Goal: Task Accomplishment & Management: Manage account settings

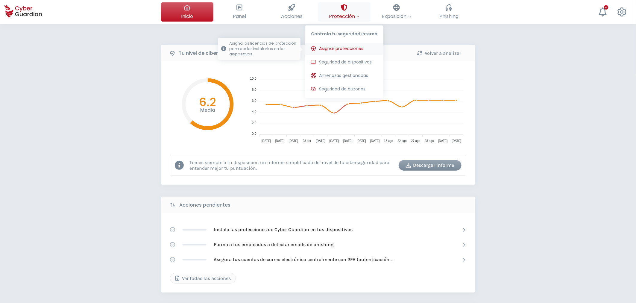
click at [348, 43] on button "Asignar protecciones Asigna las licencias de protección para poder instalarlas …" at bounding box center [344, 49] width 78 height 12
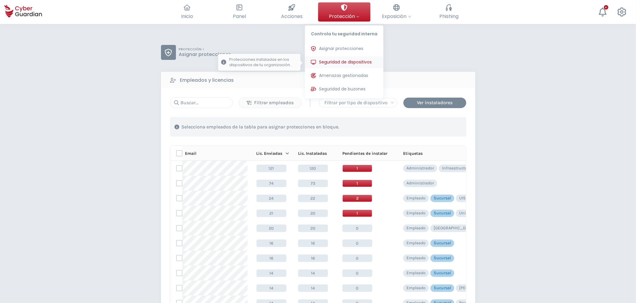
click at [339, 64] on span "Seguridad de dispositivos" at bounding box center [345, 62] width 53 height 6
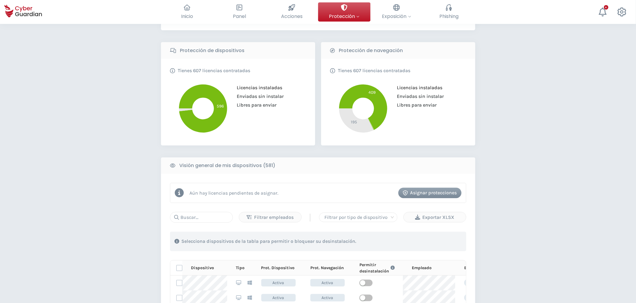
scroll to position [133, 0]
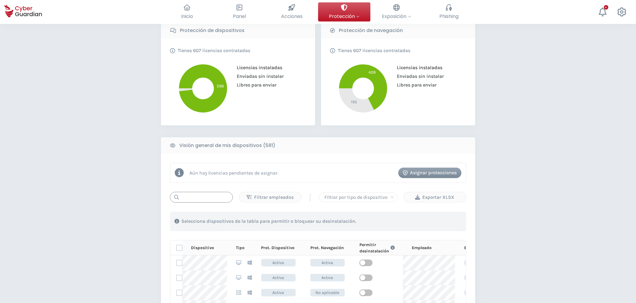
click at [195, 199] on input "text" at bounding box center [201, 197] width 63 height 11
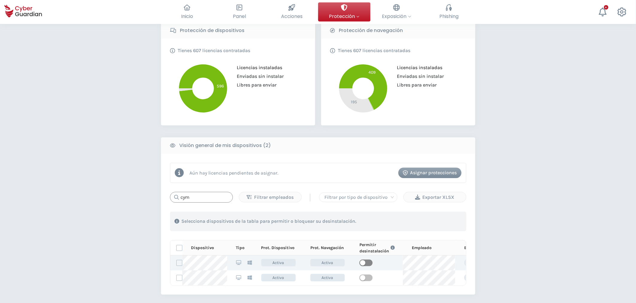
type input "cym"
click at [366, 265] on span "button" at bounding box center [366, 263] width 13 height 7
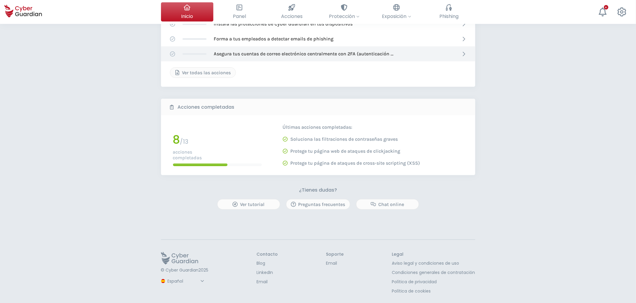
scroll to position [106, 0]
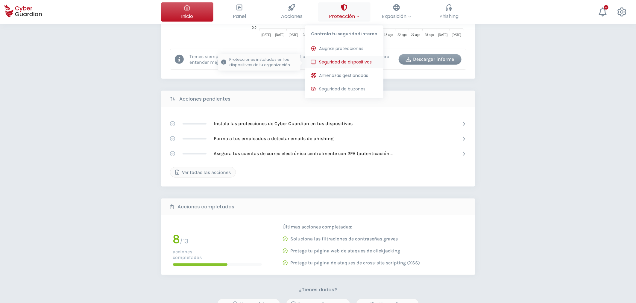
click at [347, 62] on span "Seguridad de dispositivos" at bounding box center [345, 62] width 53 height 6
